Goal: Transaction & Acquisition: Obtain resource

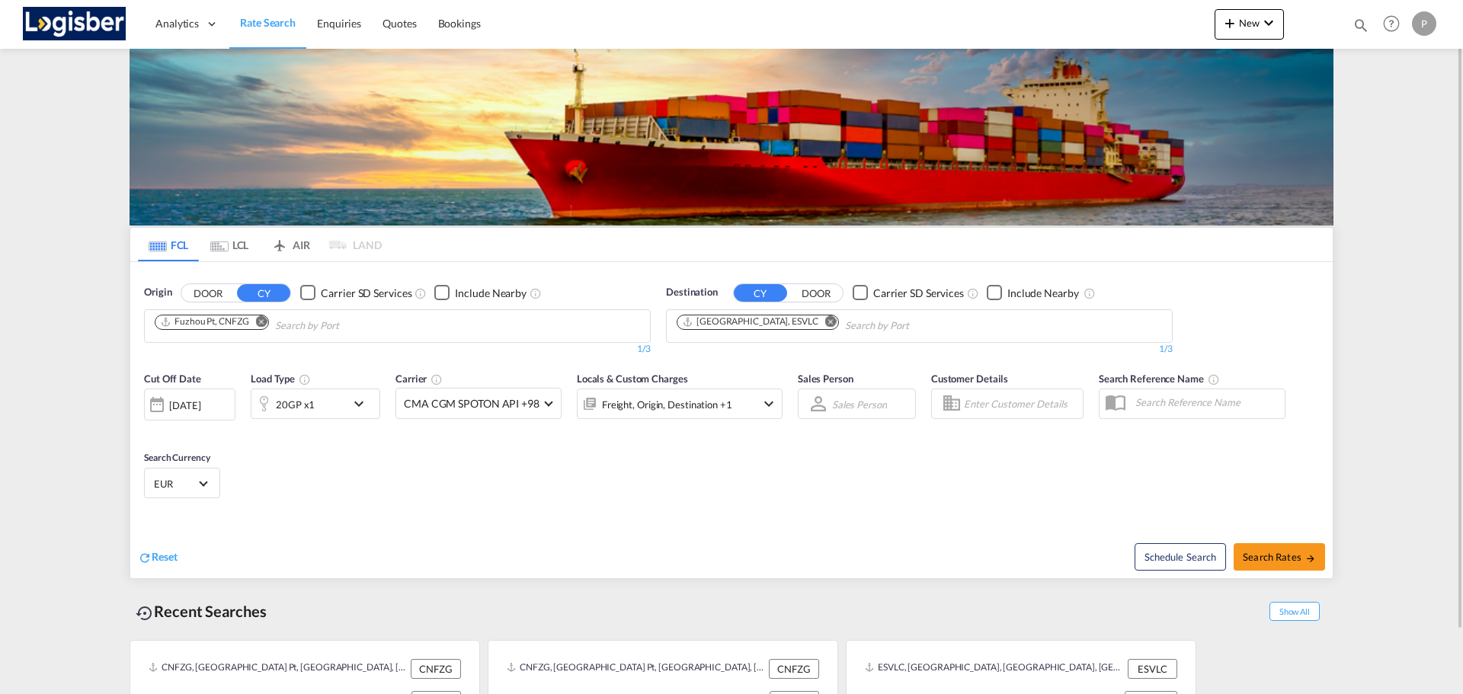
click at [262, 325] on md-icon "Remove" at bounding box center [261, 320] width 11 height 11
click at [825, 325] on md-icon "Remove" at bounding box center [830, 320] width 11 height 11
click at [565, 324] on body "Analytics Dashboard Rate Search Enquiries Quotes Bookings" at bounding box center [731, 347] width 1463 height 694
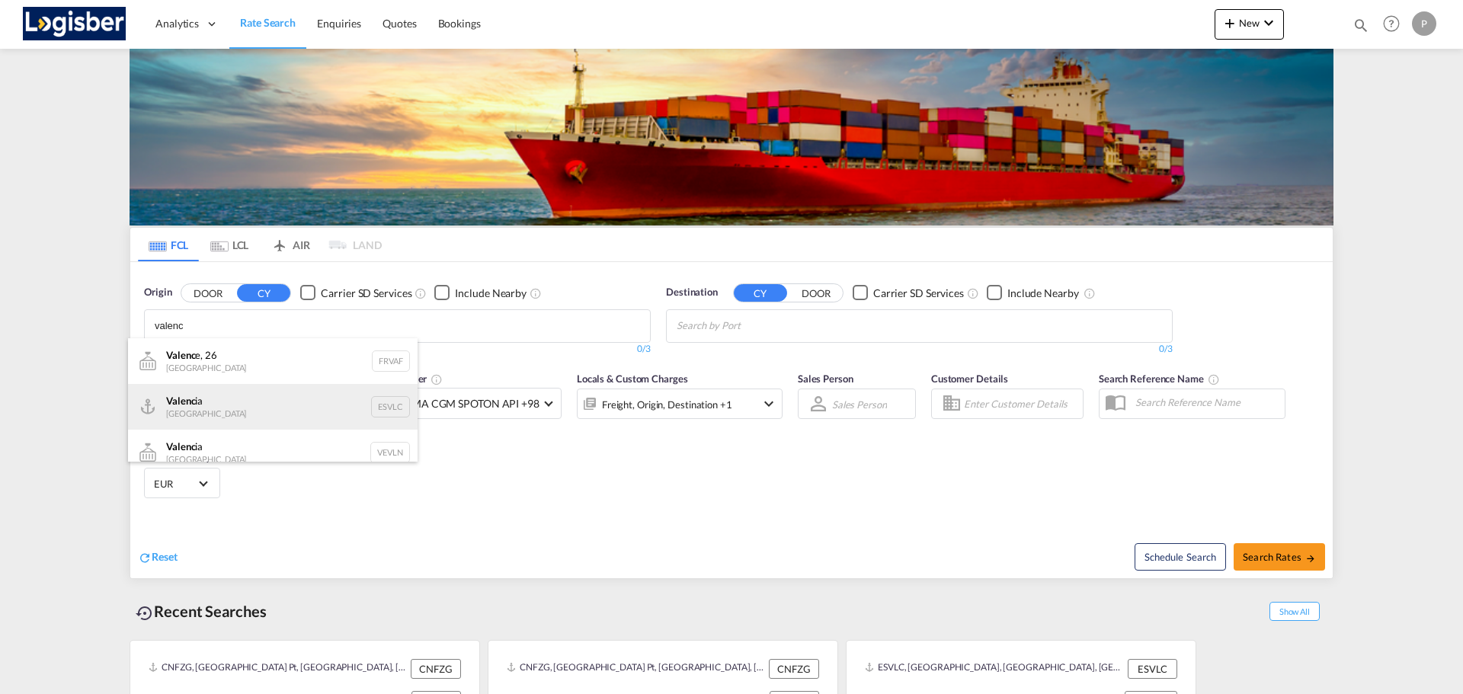
type input "valenc"
click at [254, 402] on div "Valenc ia Spain ESVLC" at bounding box center [273, 407] width 290 height 46
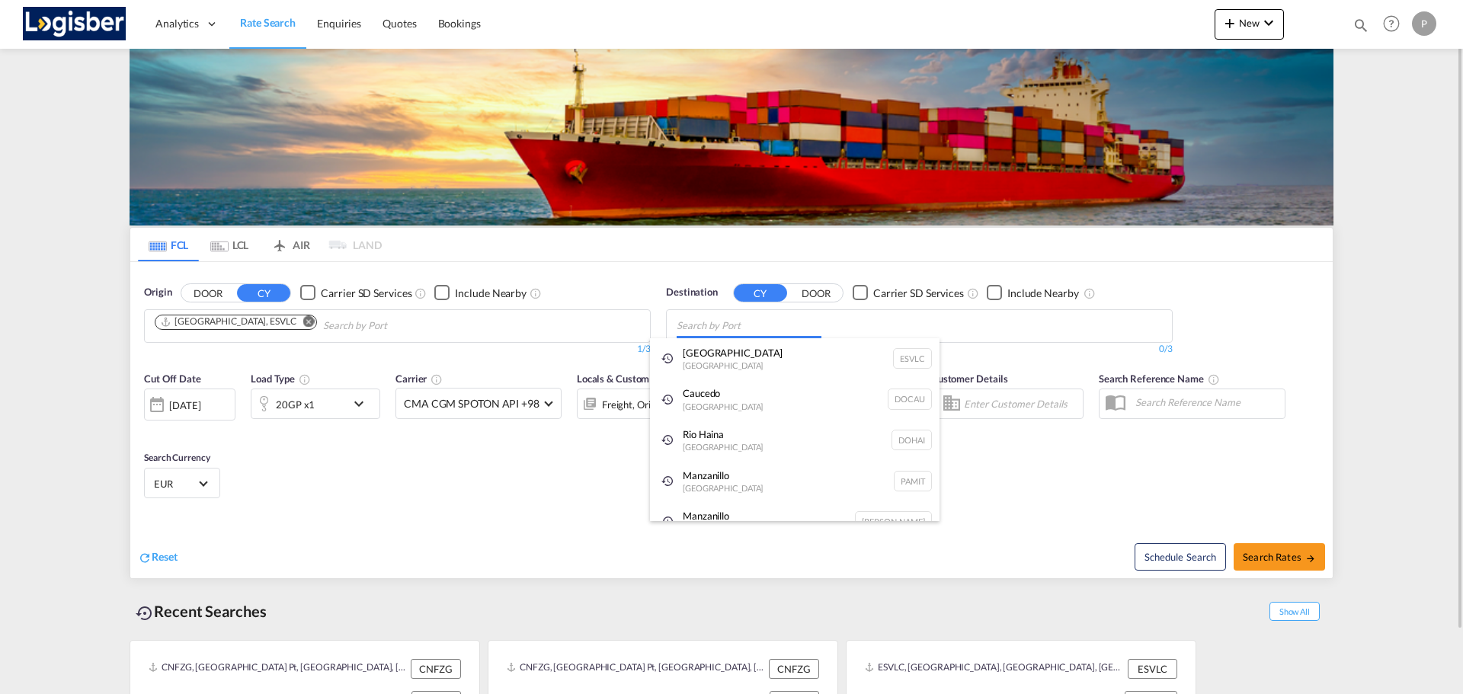
click at [796, 335] on body "Analytics Dashboard Rate Search Enquiries Quotes Bookings" at bounding box center [731, 347] width 1463 height 694
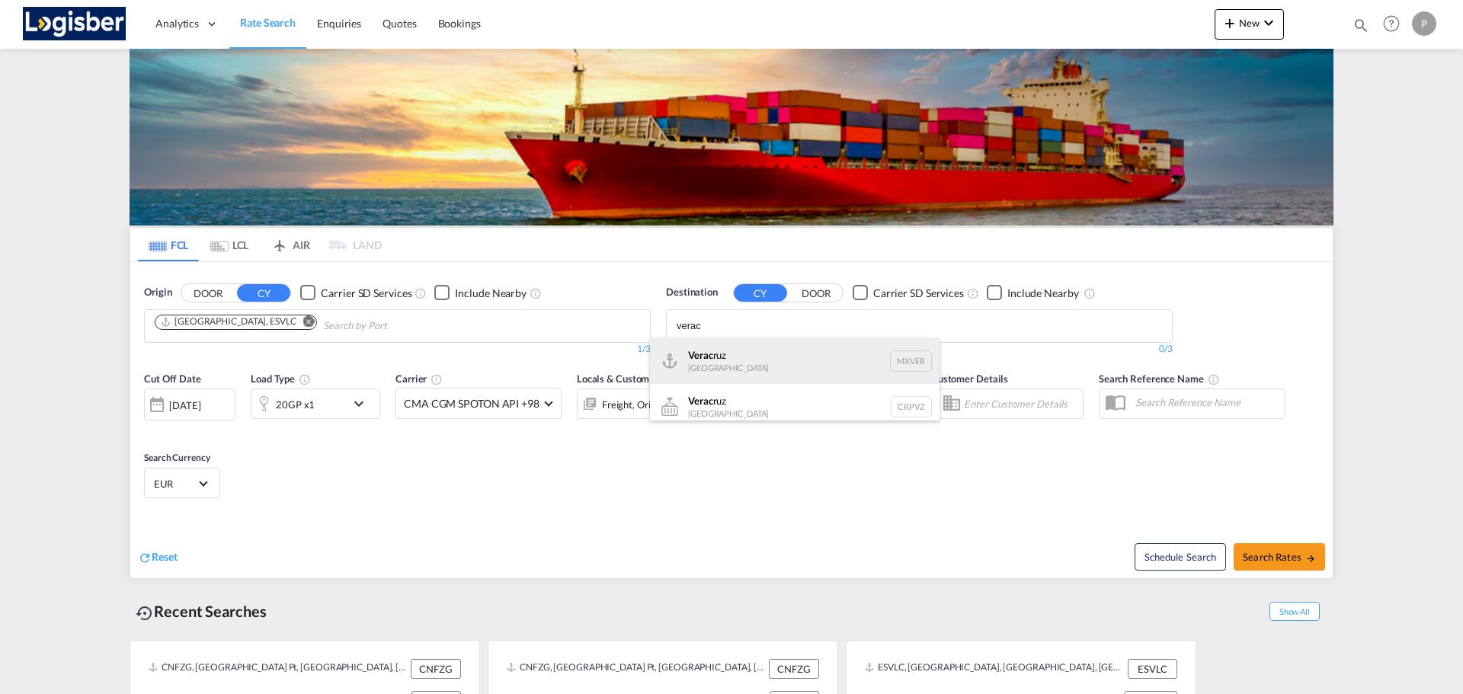
type input "verac"
drag, startPoint x: 774, startPoint y: 343, endPoint x: 750, endPoint y: 351, distance: 25.1
click at [773, 343] on div "Verac ruz [GEOGRAPHIC_DATA] MXVER" at bounding box center [795, 361] width 290 height 46
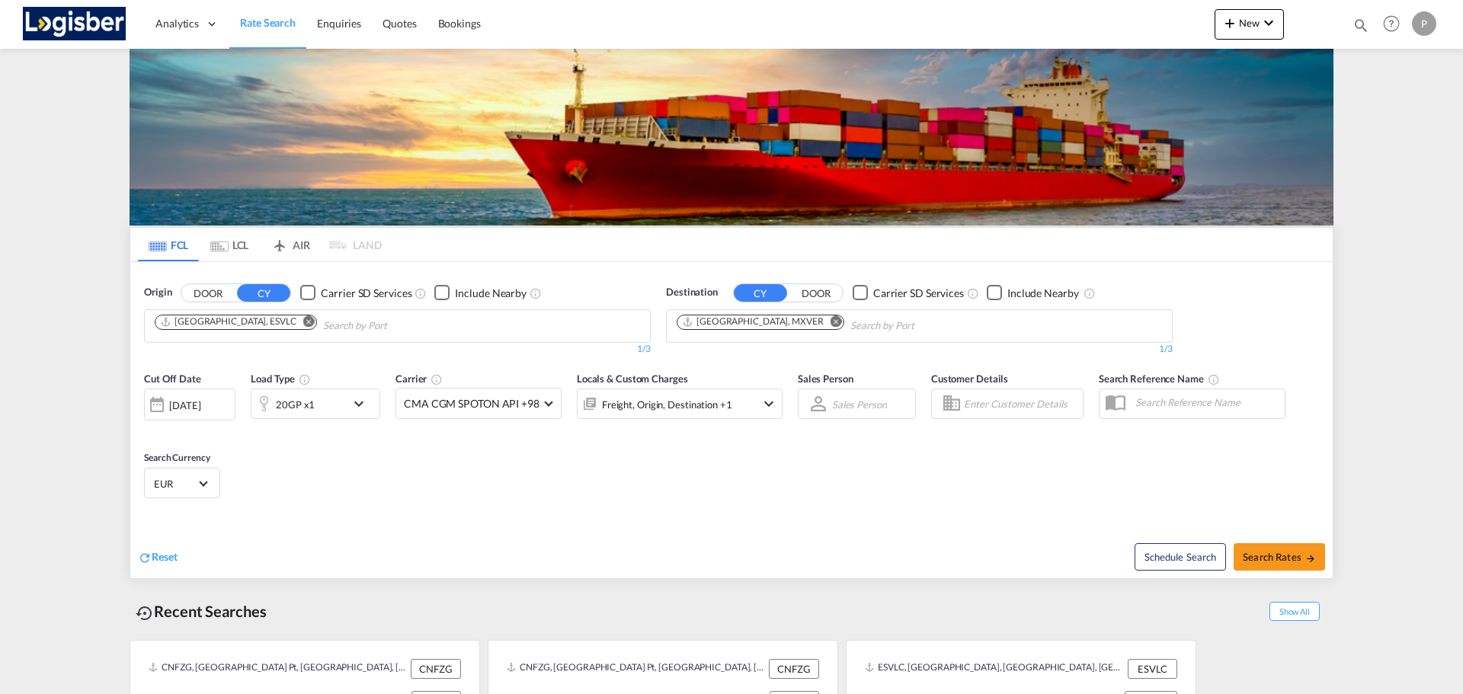
click at [370, 399] on md-icon "icon-chevron-down" at bounding box center [363, 404] width 26 height 18
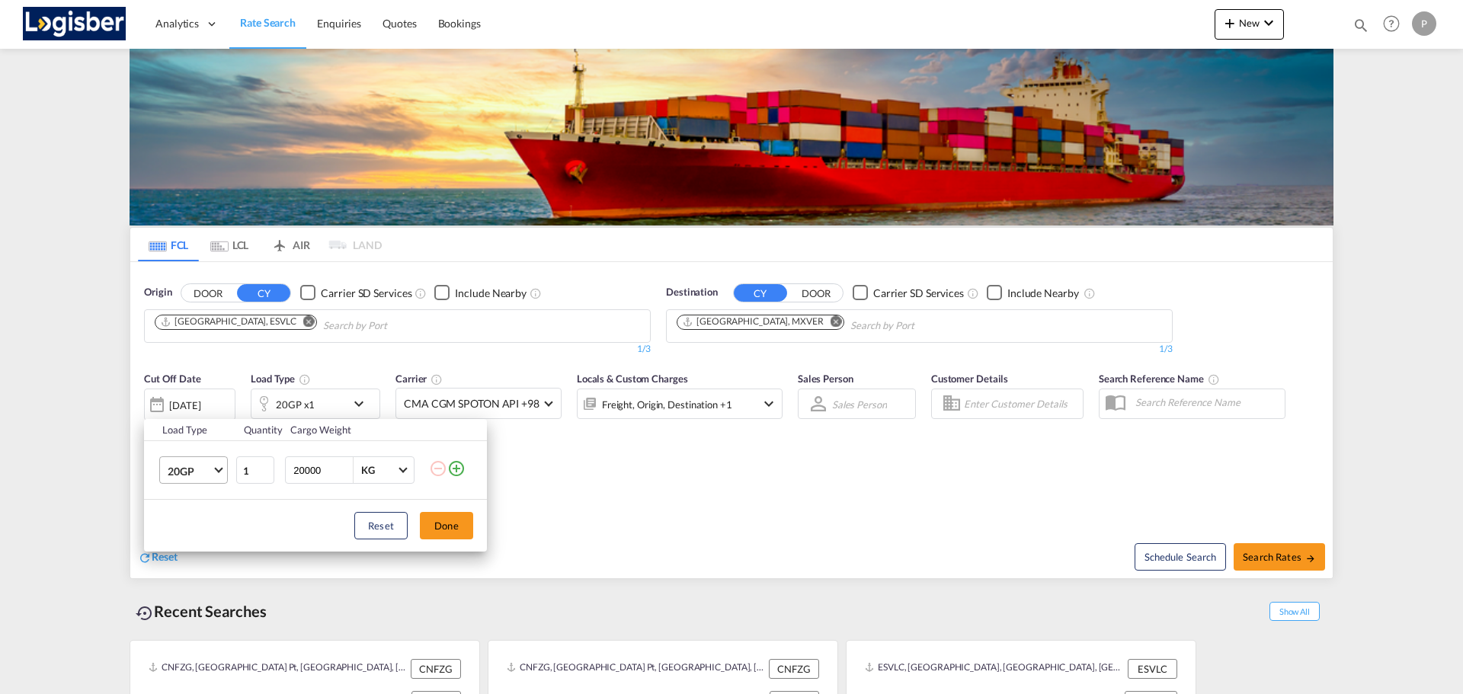
click at [214, 482] on md-select-value "20GP" at bounding box center [196, 470] width 61 height 26
click at [210, 529] on md-option "40HC" at bounding box center [207, 544] width 104 height 37
click at [460, 531] on button "Done" at bounding box center [446, 525] width 53 height 27
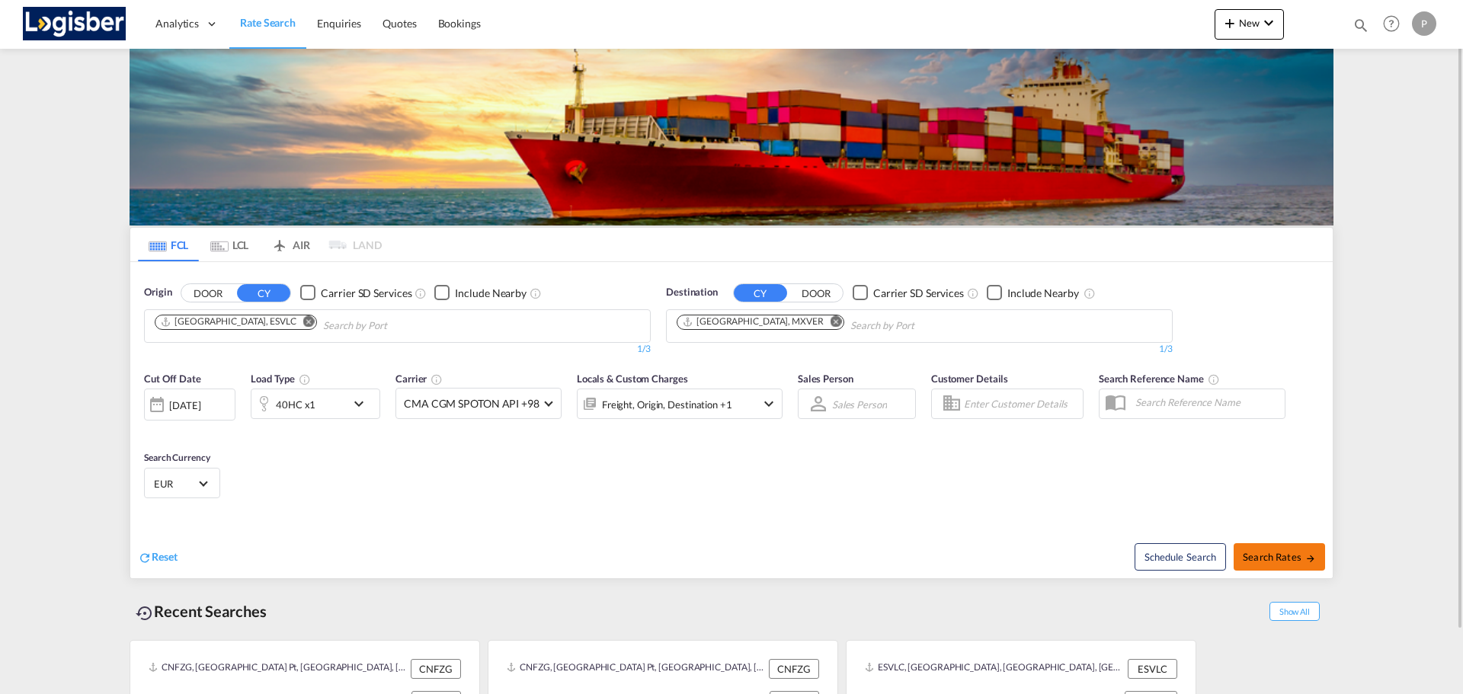
click at [1277, 559] on span "Search Rates" at bounding box center [1279, 557] width 73 height 12
type input "ESVLC to MXVER / [DATE]"
